Goal: Information Seeking & Learning: Learn about a topic

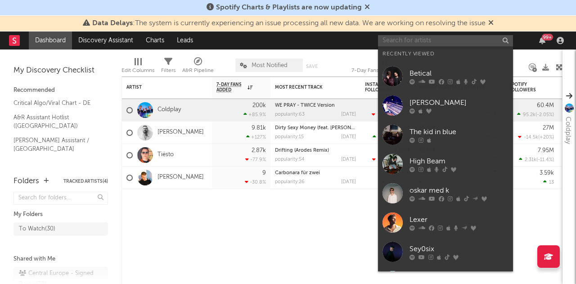
click at [445, 44] on input "text" at bounding box center [445, 40] width 135 height 11
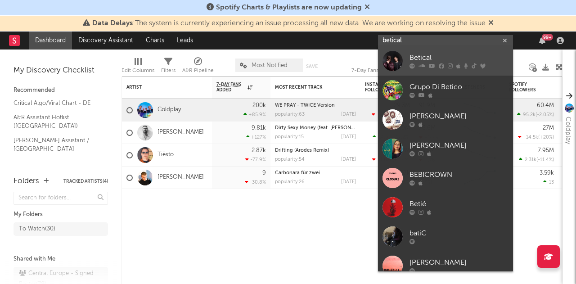
type input "betical"
click at [430, 49] on link "Betical" at bounding box center [445, 60] width 135 height 29
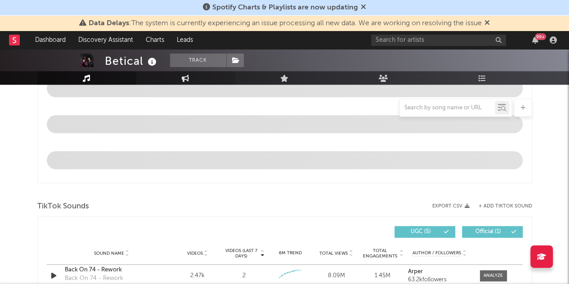
select select "6m"
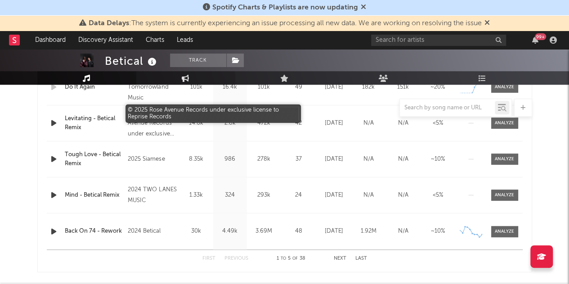
scroll to position [340, 0]
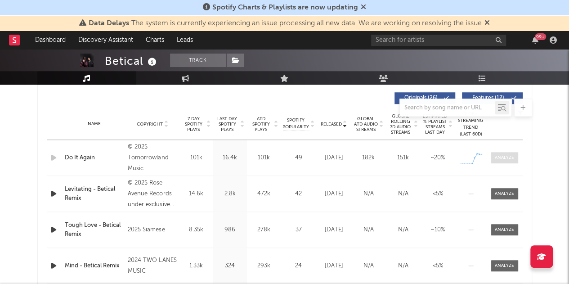
click at [513, 162] on span at bounding box center [504, 157] width 27 height 11
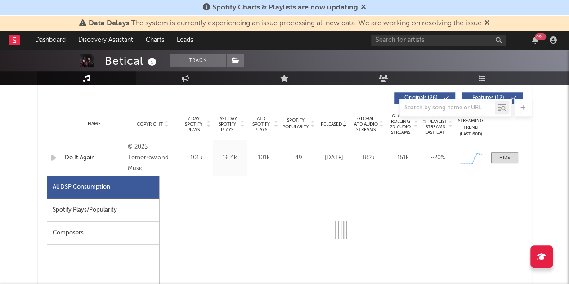
select select "1w"
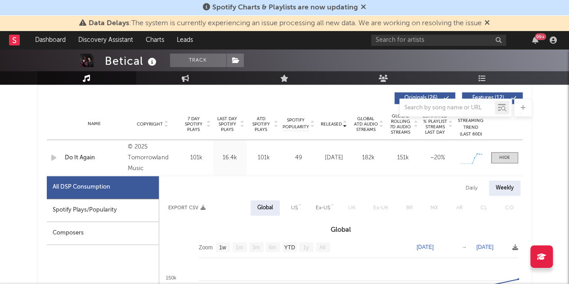
click at [71, 207] on div "Spotify Plays/Popularity" at bounding box center [103, 210] width 112 height 23
select select "1w"
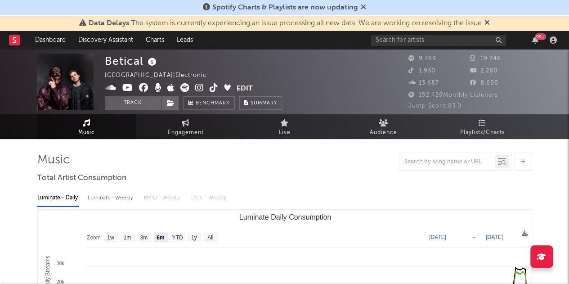
scroll to position [0, 0]
